Goal: Transaction & Acquisition: Purchase product/service

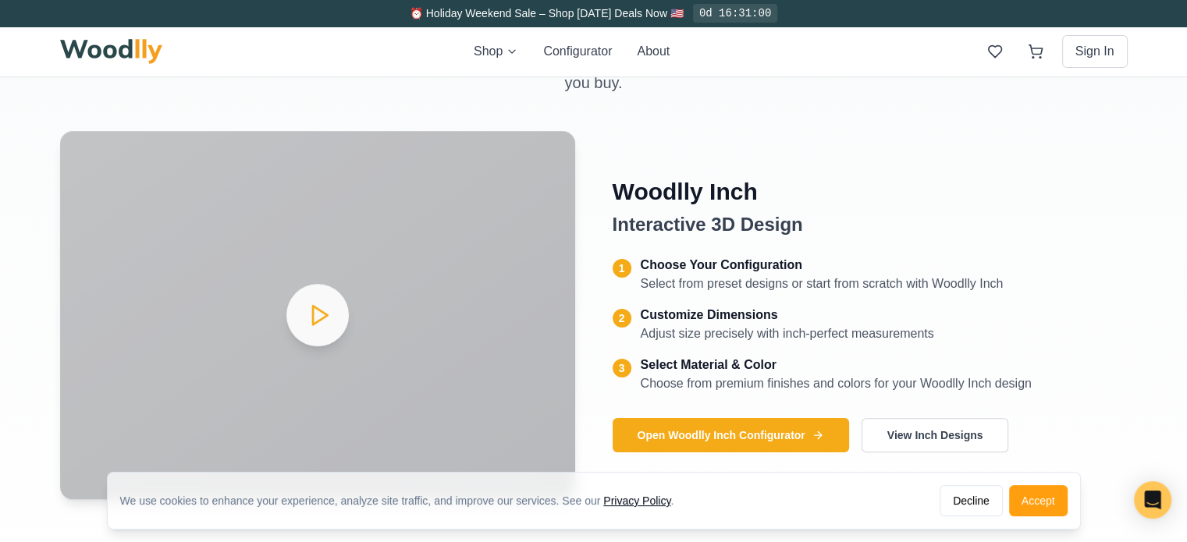
scroll to position [624, 0]
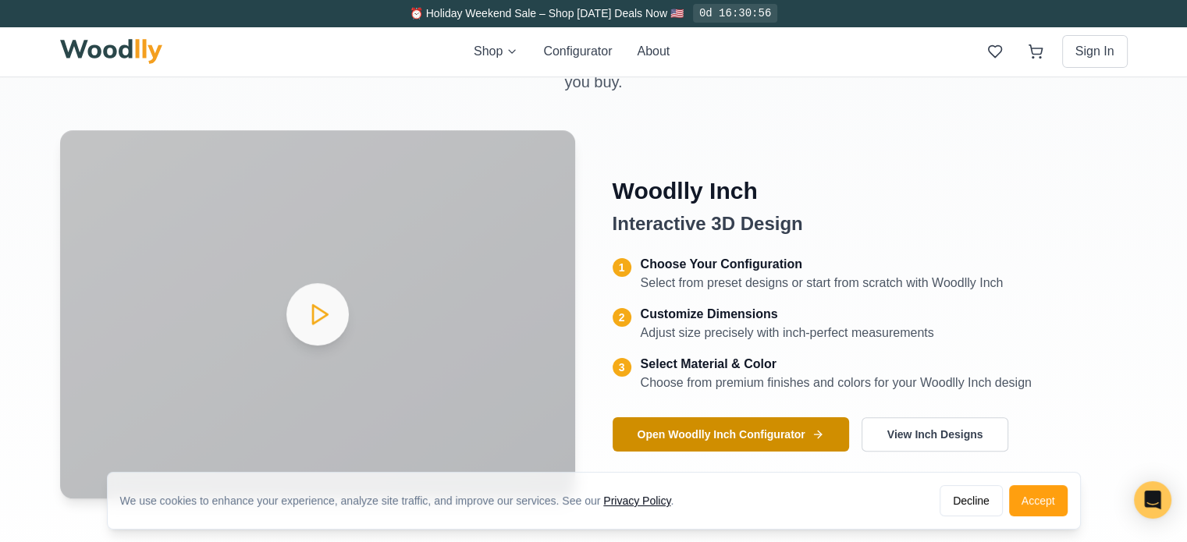
click at [686, 428] on button "Open Woodlly Inch Configurator" at bounding box center [731, 434] width 236 height 34
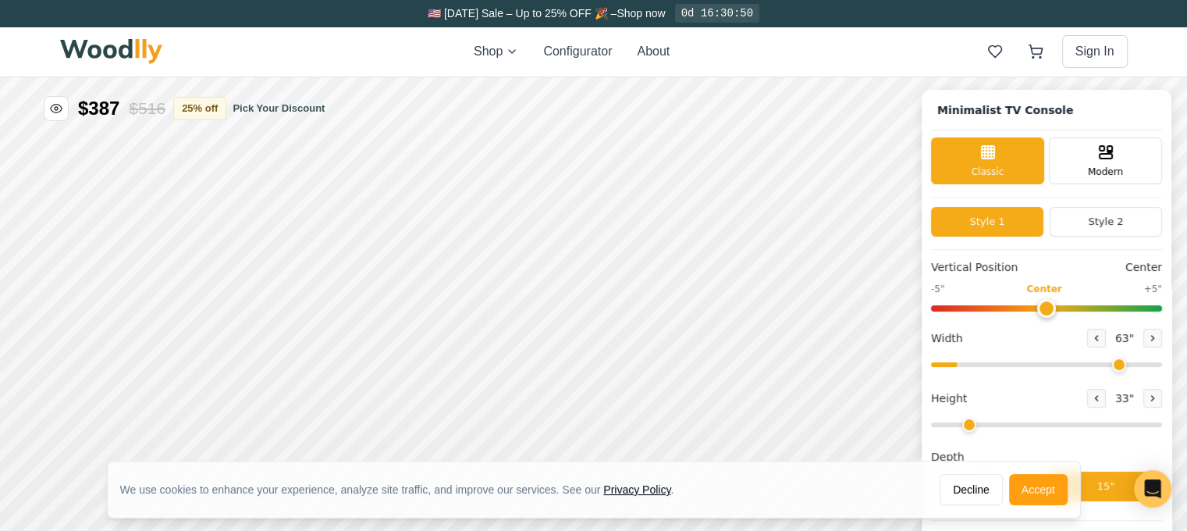
type input "63"
type input "2"
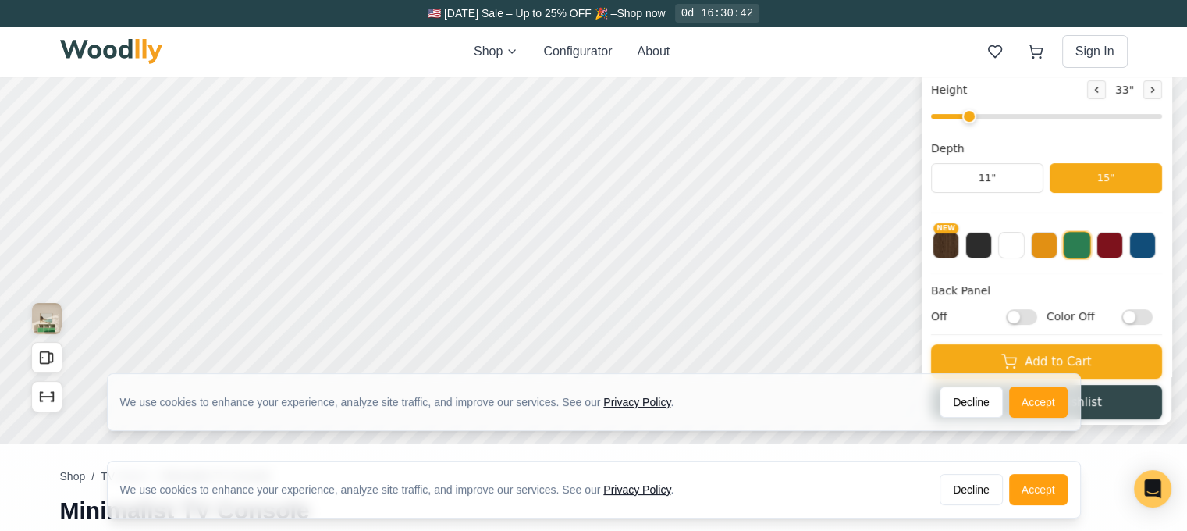
click at [1026, 489] on button "Accept" at bounding box center [1038, 489] width 59 height 31
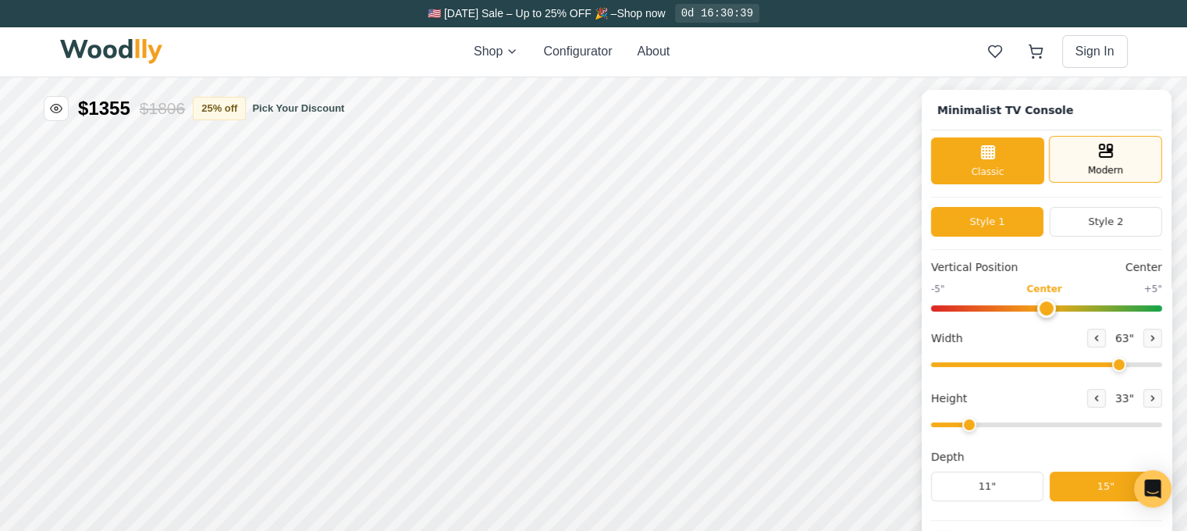
click at [1120, 168] on span "Modern" at bounding box center [1105, 170] width 35 height 14
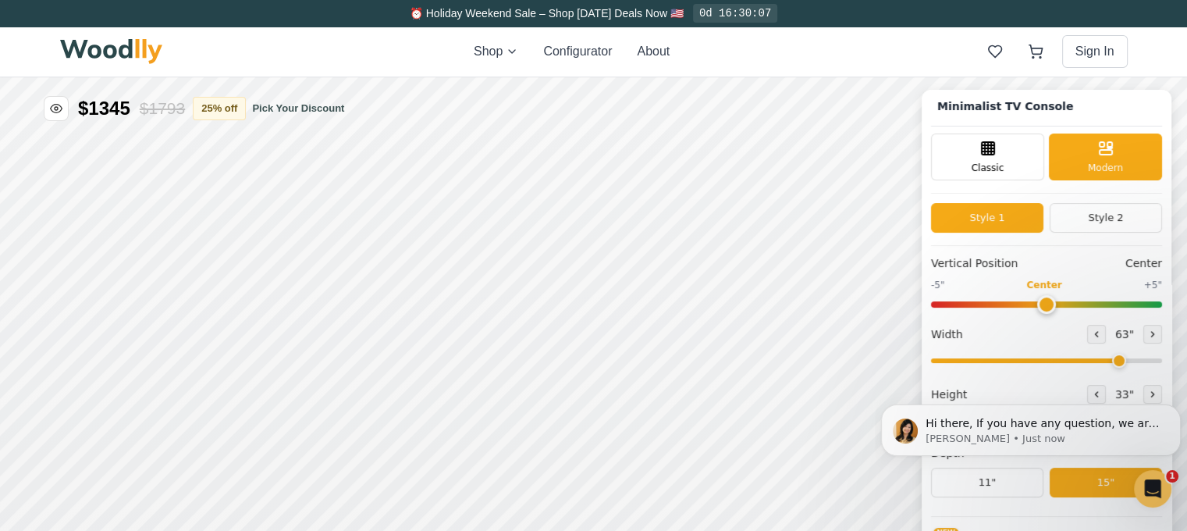
scroll to position [463, 0]
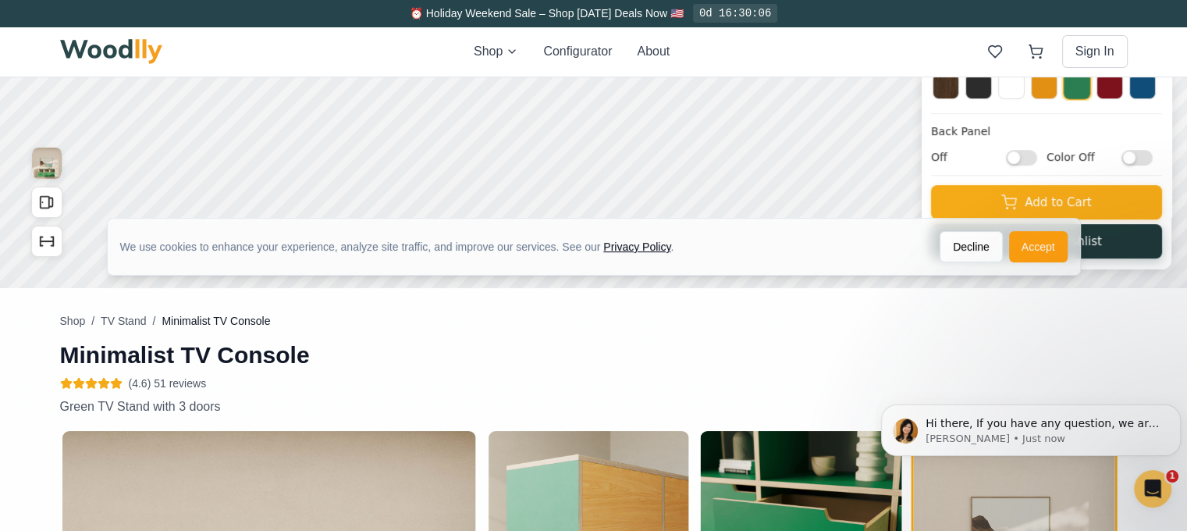
click at [1037, 259] on button "Accept" at bounding box center [1038, 246] width 59 height 31
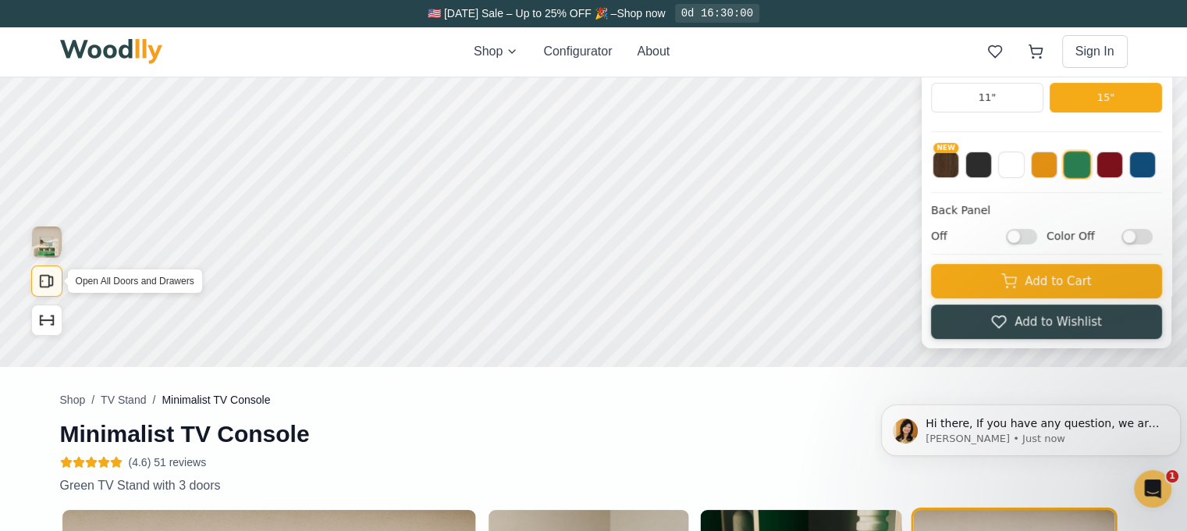
click at [50, 283] on icon "Open All Doors and Drawers" at bounding box center [46, 280] width 17 height 17
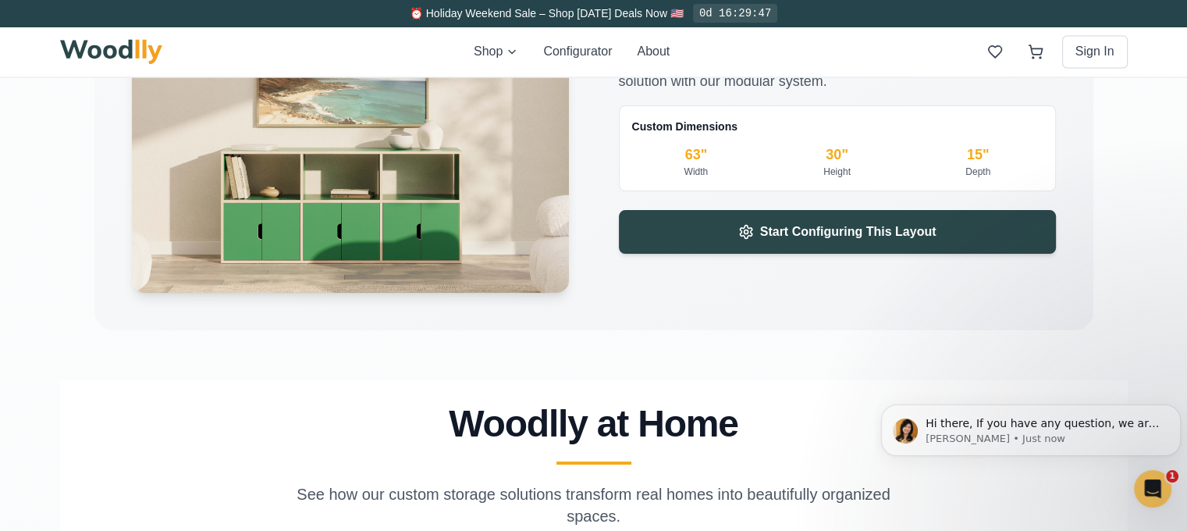
scroll to position [2568, 0]
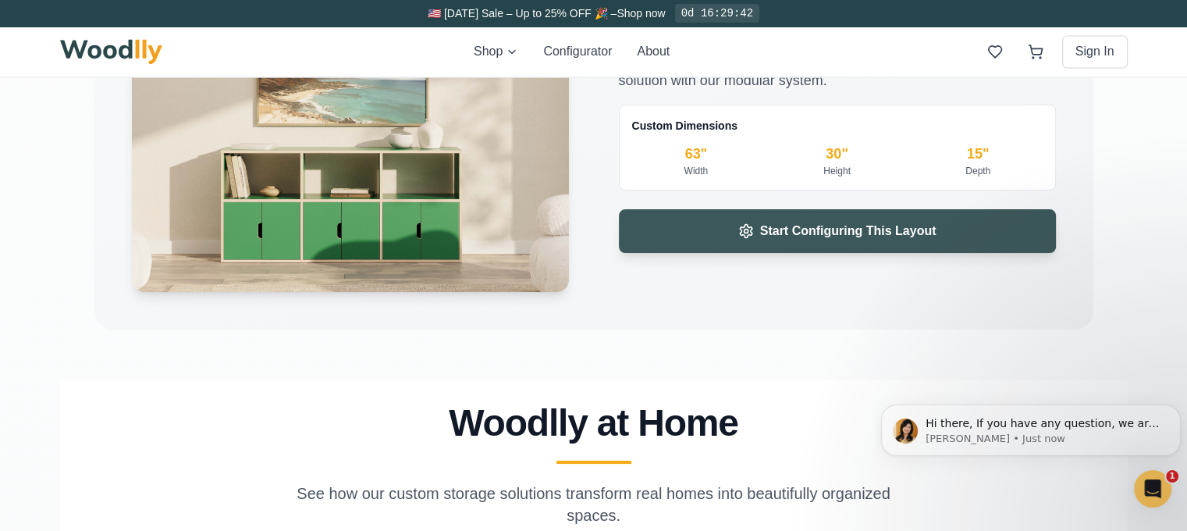
click at [790, 239] on button "Start Configuring This Layout" at bounding box center [837, 231] width 437 height 44
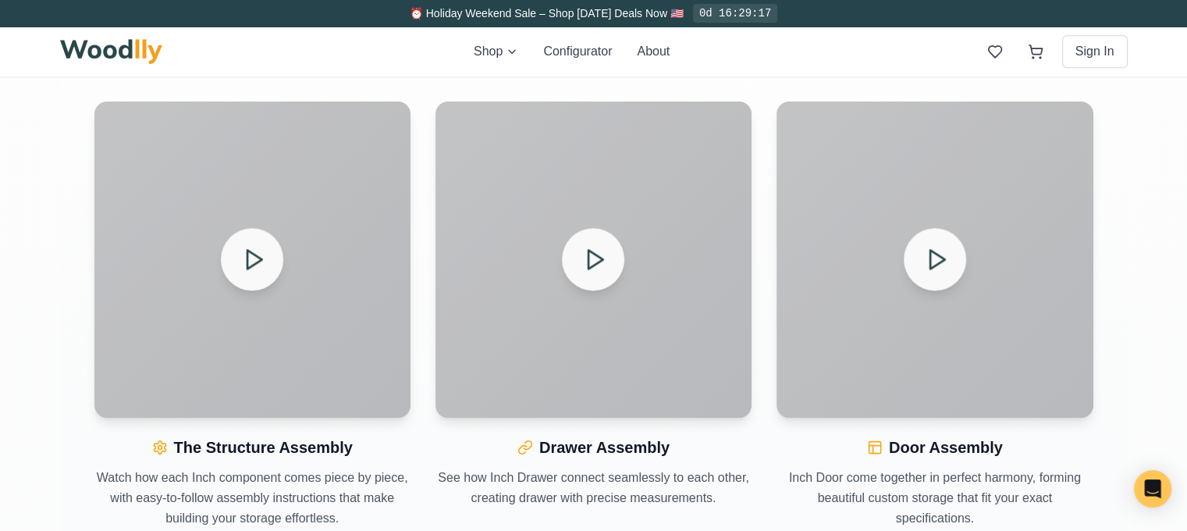
scroll to position [1758, 0]
click at [260, 250] on icon at bounding box center [253, 258] width 27 height 27
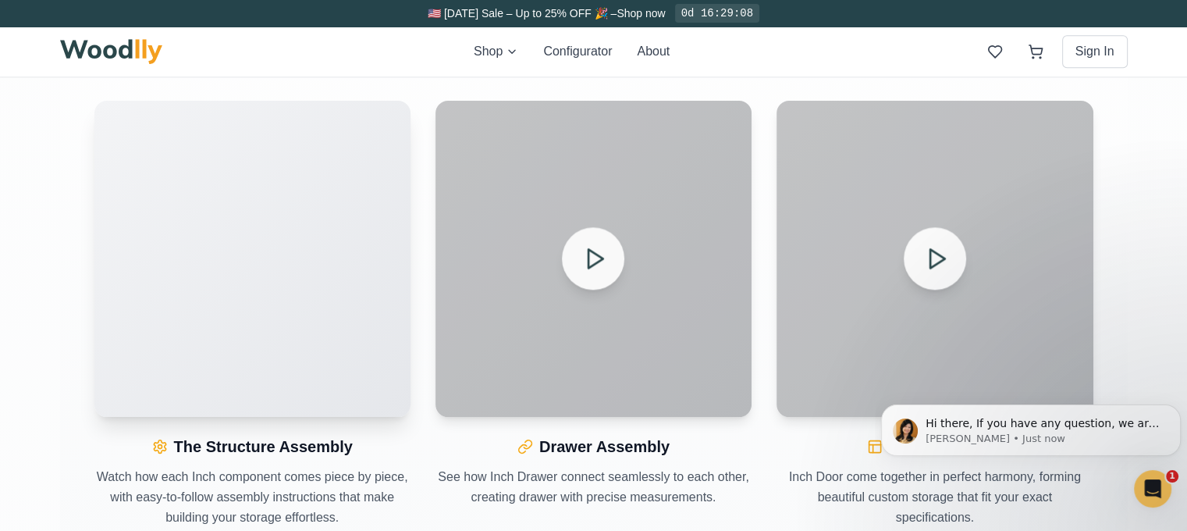
scroll to position [0, 0]
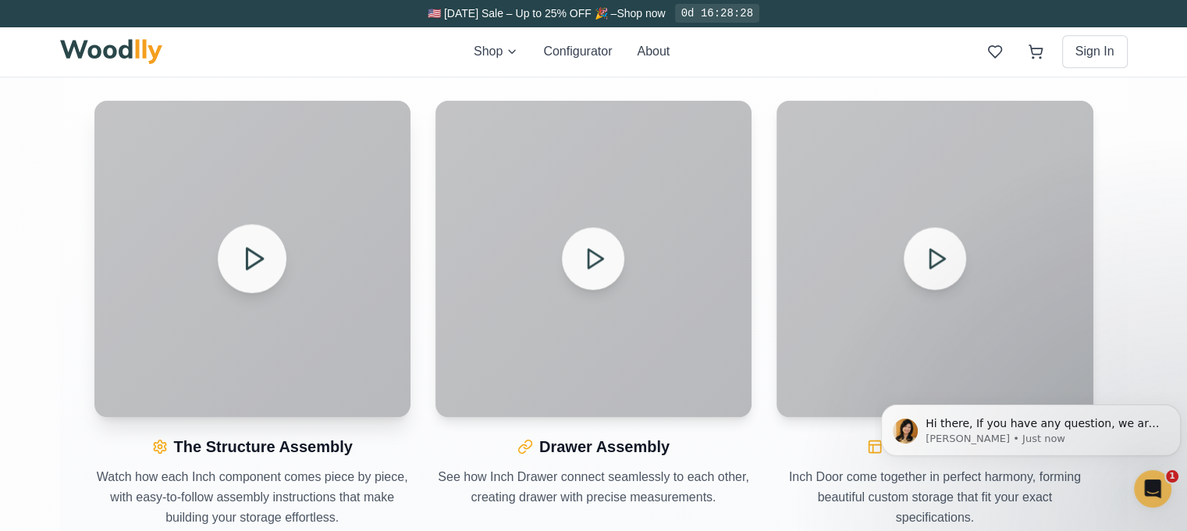
click at [123, 52] on img at bounding box center [111, 51] width 103 height 25
